Goal: Task Accomplishment & Management: Use online tool/utility

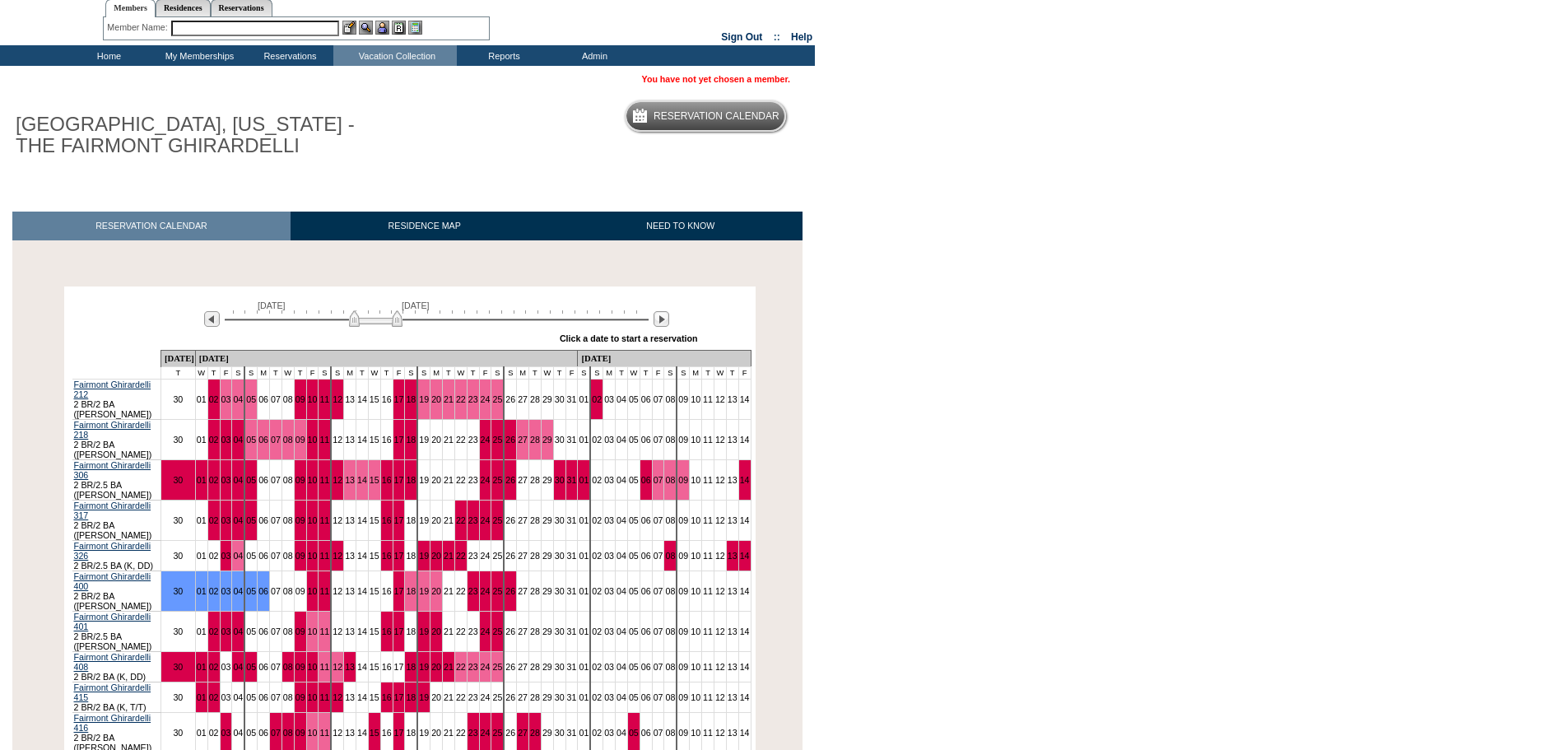
scroll to position [82, 0]
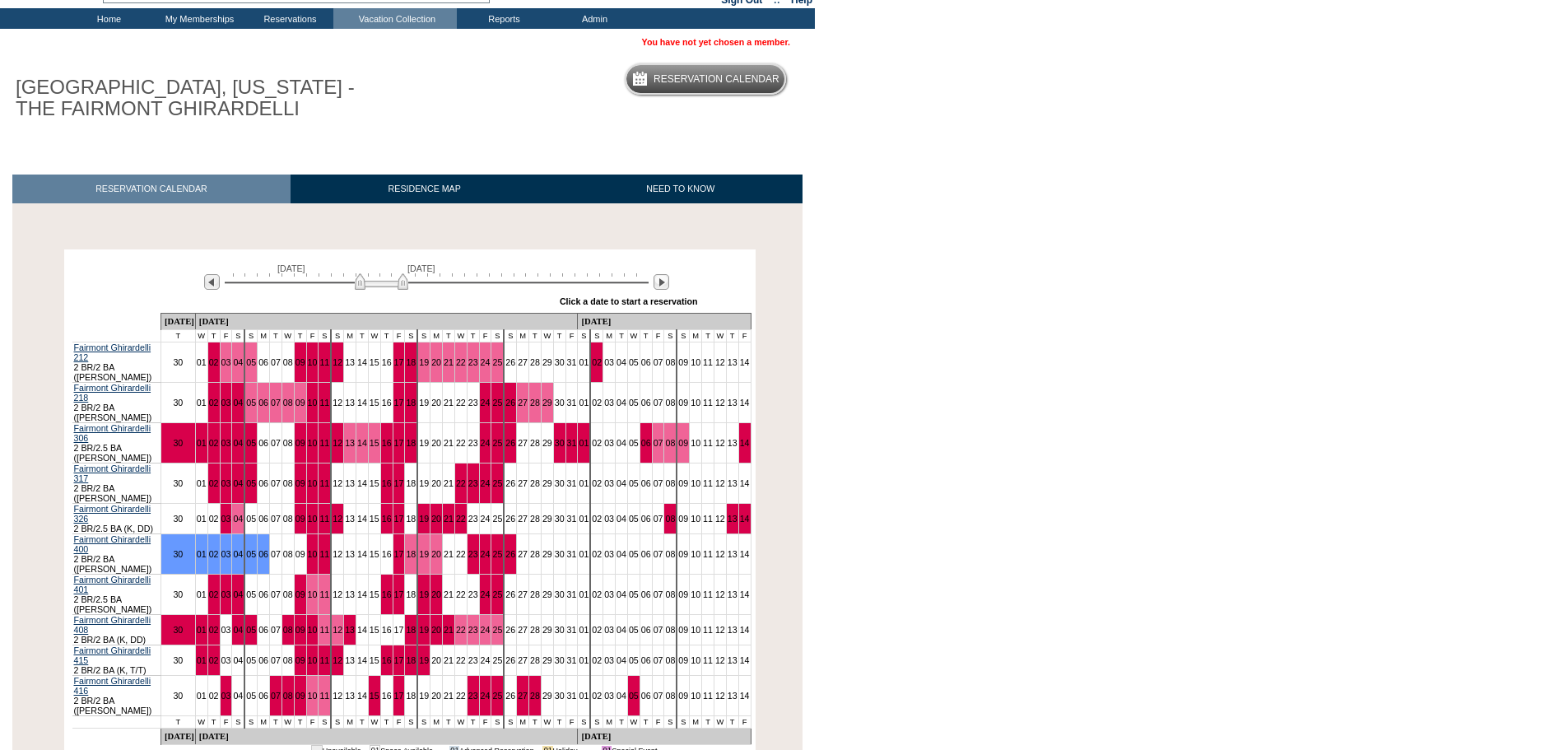
click at [388, 284] on img at bounding box center [381, 281] width 53 height 16
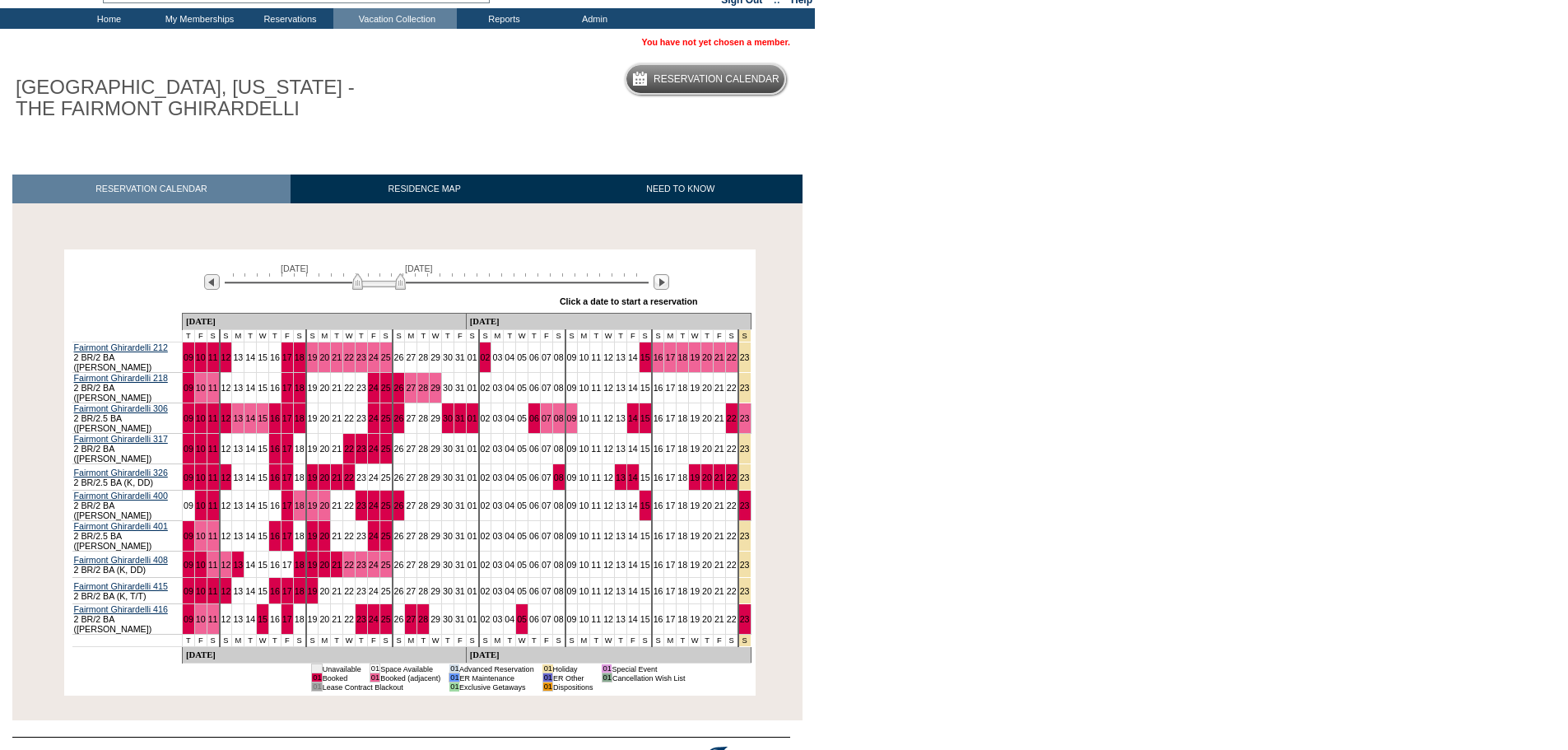
scroll to position [0, 0]
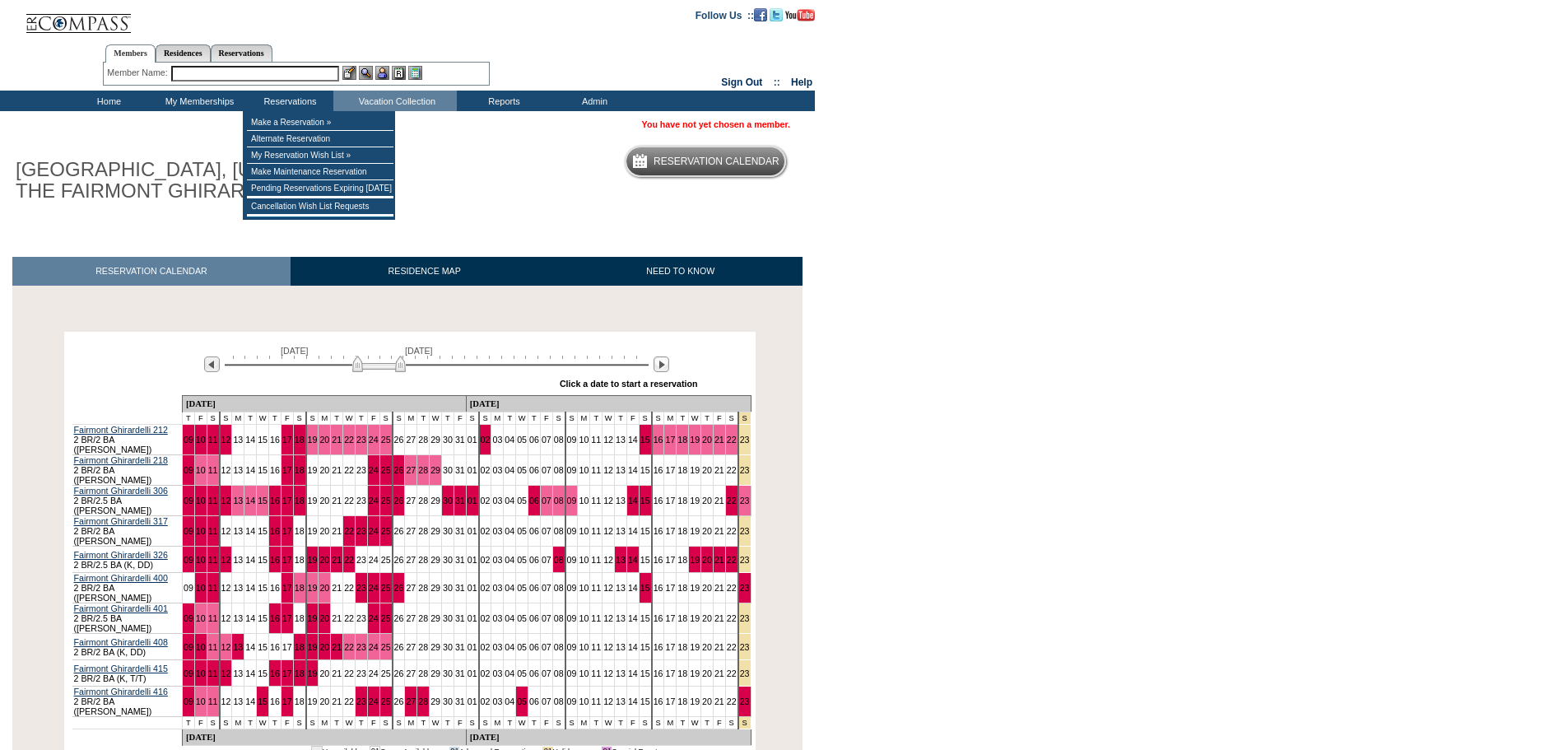
drag, startPoint x: 294, startPoint y: 78, endPoint x: 306, endPoint y: 58, distance: 23.3
click at [296, 77] on input "text" at bounding box center [255, 73] width 168 height 16
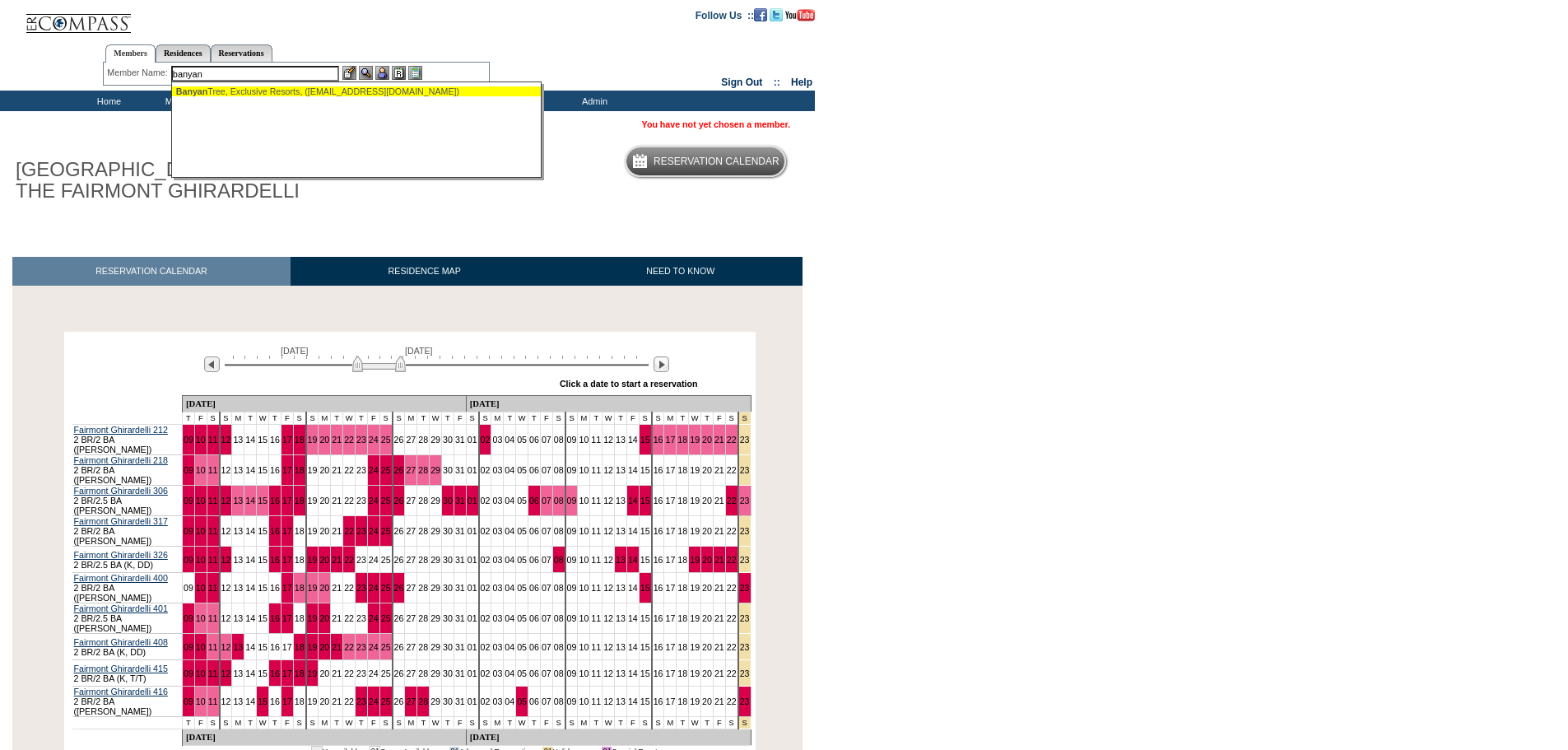
drag, startPoint x: 268, startPoint y: 93, endPoint x: 289, endPoint y: 90, distance: 21.2
click at [270, 93] on div "Banyan Tree, Exclusive Resorts, ([EMAIL_ADDRESS][DOMAIN_NAME])" at bounding box center [357, 91] width 363 height 10
type input "Banyan Tree, Exclusive Resorts, ([EMAIL_ADDRESS][DOMAIN_NAME])"
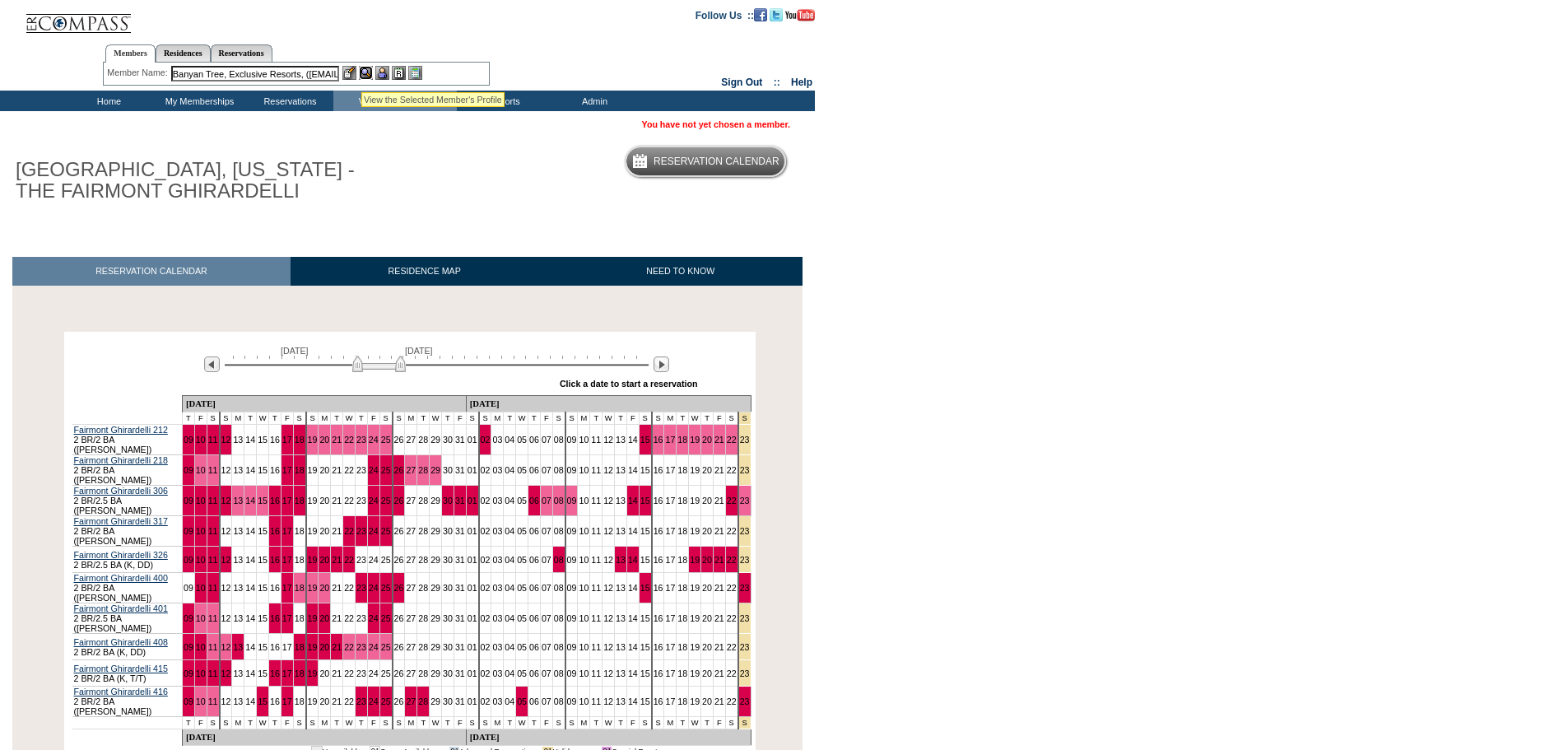
click at [366, 73] on img at bounding box center [365, 72] width 14 height 14
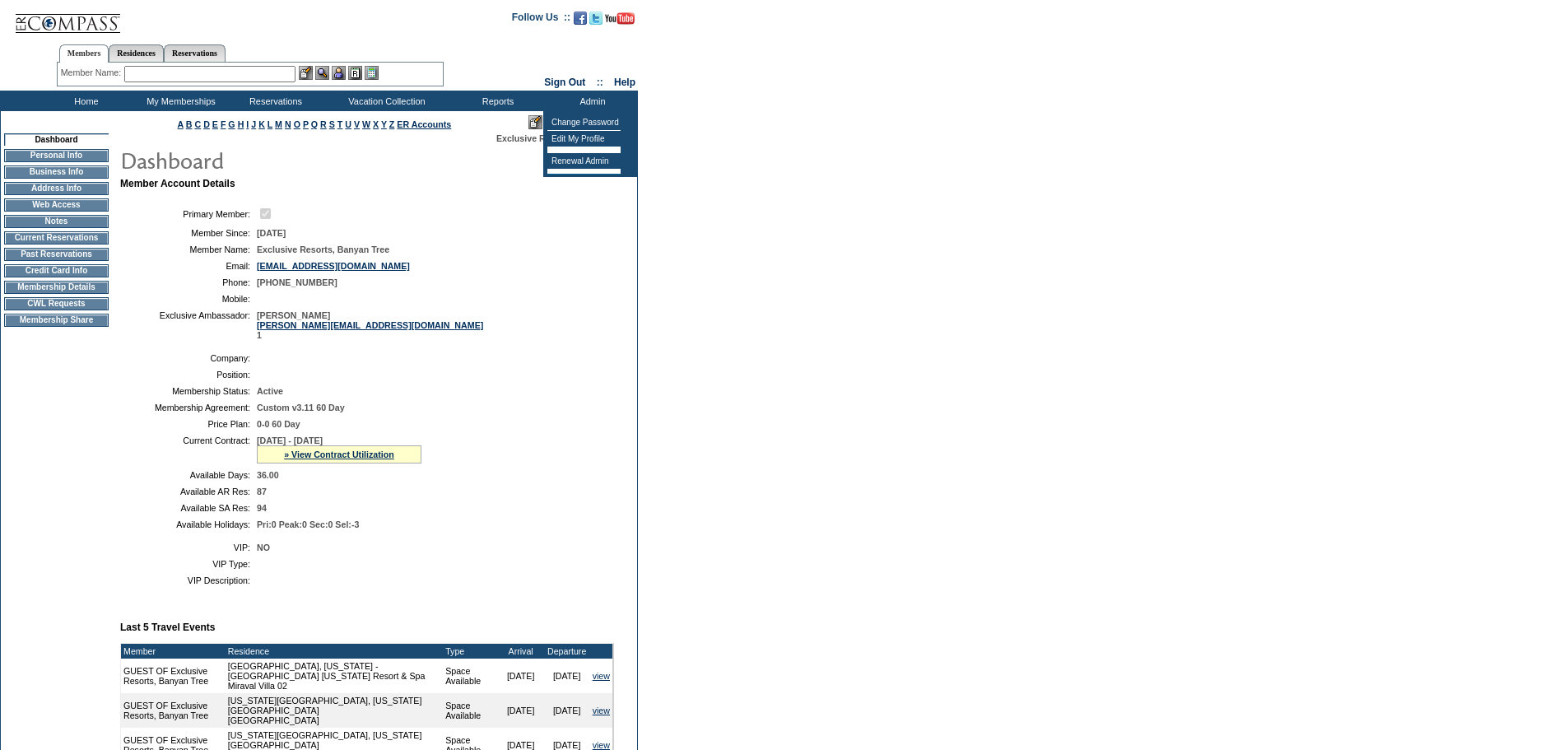
click at [813, 134] on form "Follow Us ::" at bounding box center [784, 613] width 1568 height 1226
click at [576, 123] on img at bounding box center [578, 122] width 14 height 14
